Goal: Use online tool/utility: Utilize a website feature to perform a specific function

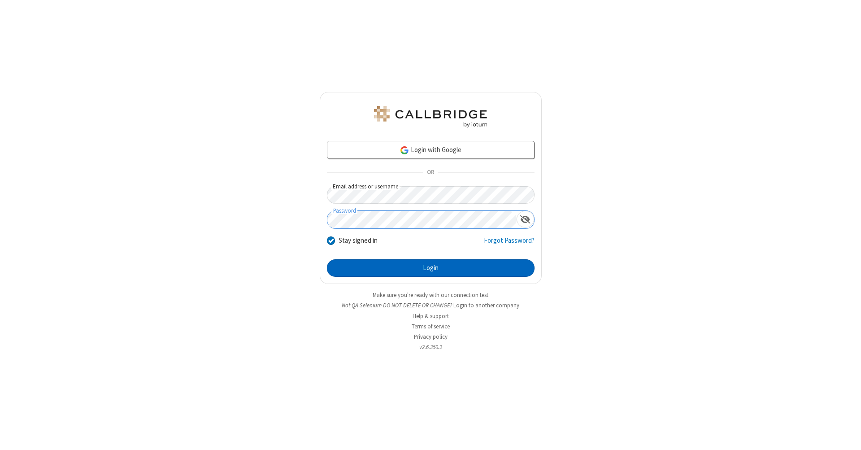
click at [431, 268] on button "Login" at bounding box center [431, 268] width 208 height 18
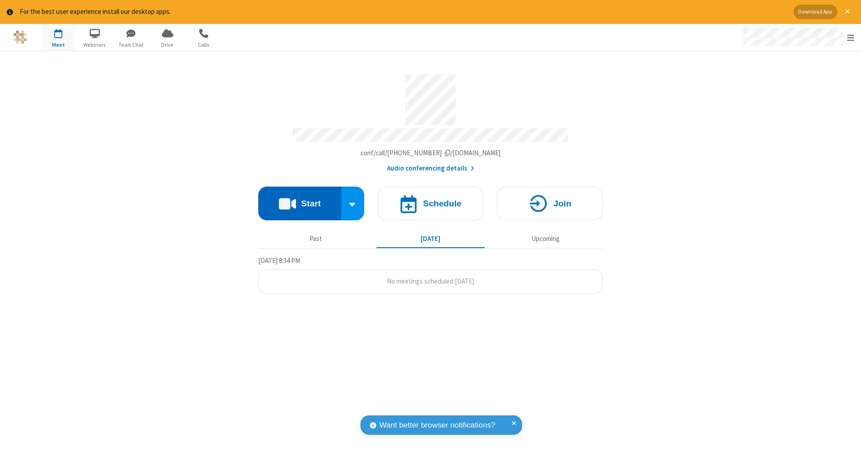
click at [300, 199] on button "Start" at bounding box center [299, 204] width 83 height 34
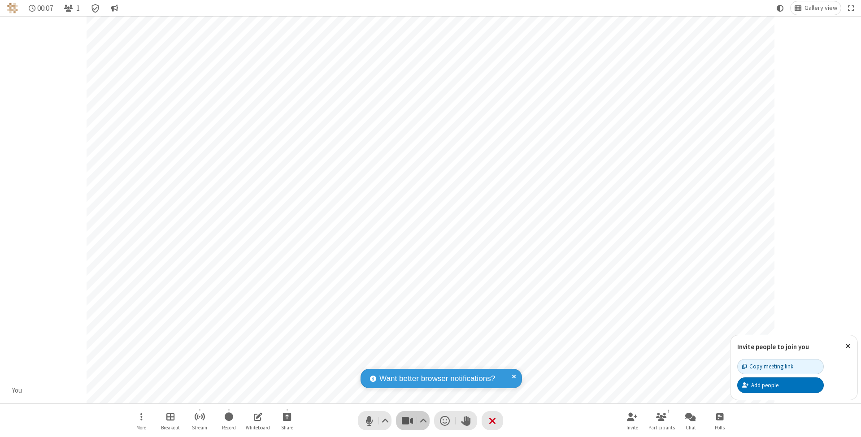
click at [407, 421] on span "Stop video (⌘+Shift+V)" at bounding box center [407, 421] width 13 height 13
click at [407, 421] on span "Start video (⌘+Shift+V)" at bounding box center [407, 421] width 13 height 13
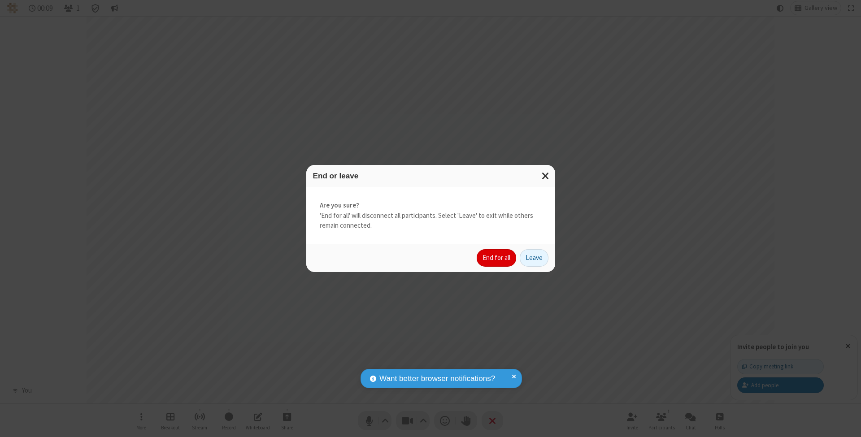
click at [497, 258] on button "End for all" at bounding box center [496, 258] width 39 height 18
